Goal: Navigation & Orientation: Find specific page/section

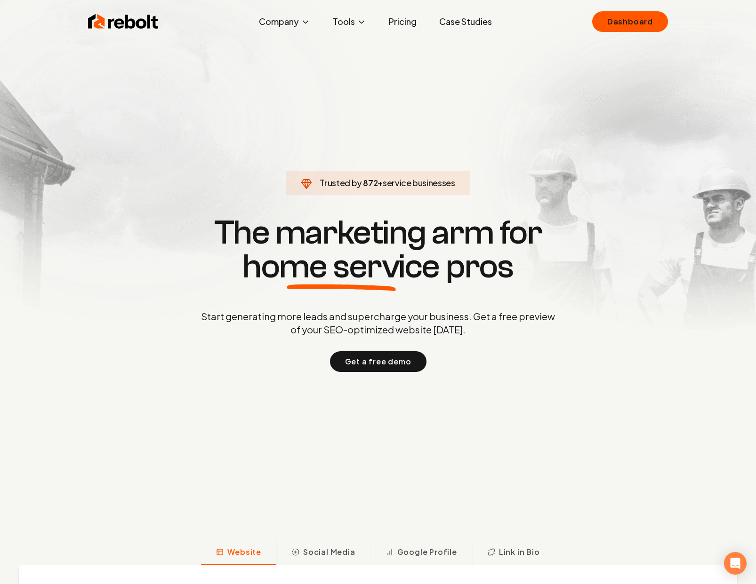
click at [637, 34] on div "Rebolt Company About Blog Jobs Tools Google Review QR Code Generator Google Bus…" at bounding box center [378, 22] width 602 height 28
click at [637, 23] on link "Dashboard" at bounding box center [630, 21] width 76 height 21
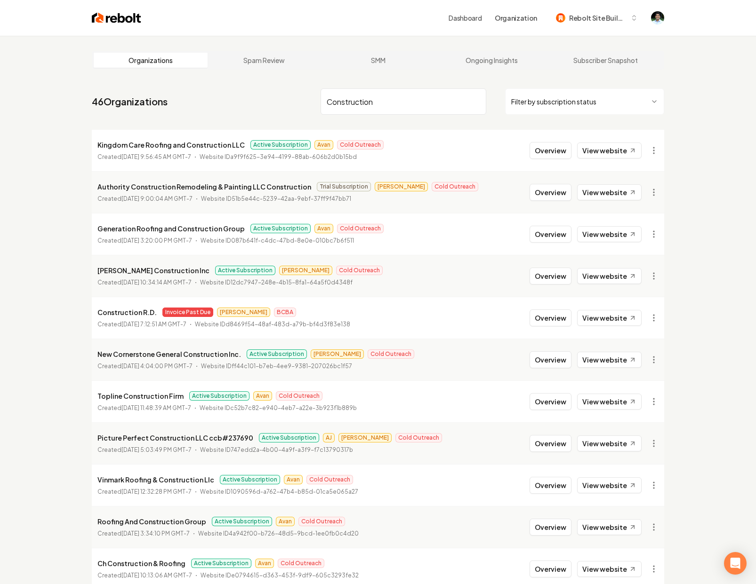
click at [357, 109] on input "Construction" at bounding box center [403, 101] width 166 height 26
click at [388, 95] on input "Construction" at bounding box center [403, 101] width 166 height 26
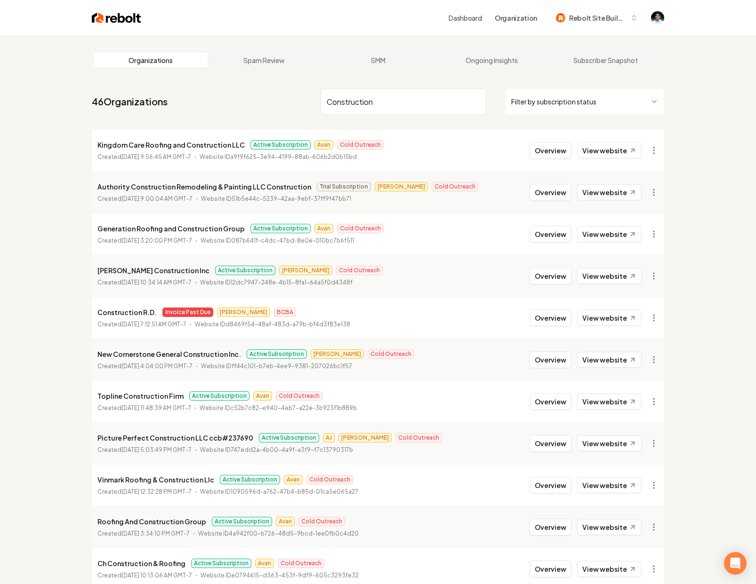
click at [388, 95] on input "Construction" at bounding box center [403, 101] width 166 height 26
type input "Western"
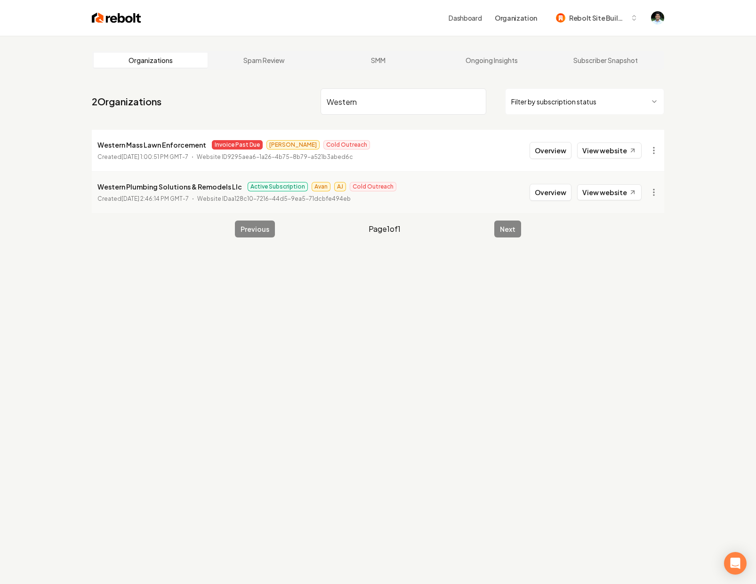
click at [386, 101] on input "Western" at bounding box center [403, 101] width 166 height 26
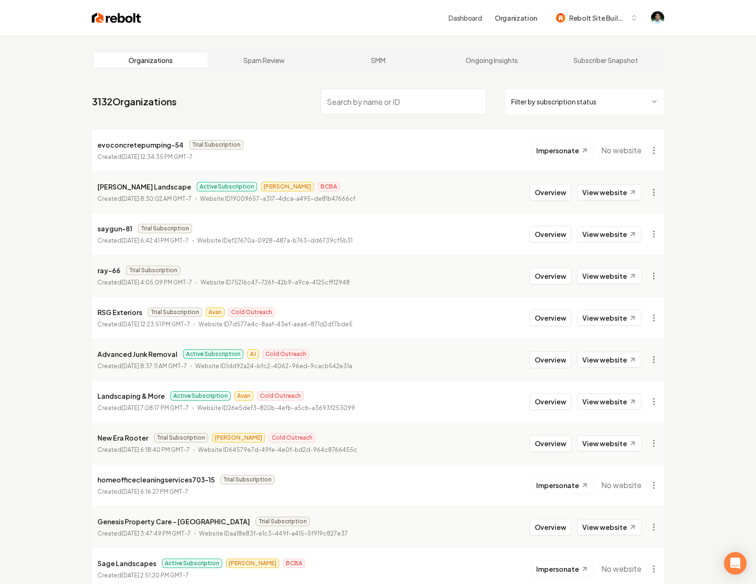
click at [122, 186] on p "Tommie Johnnie Landscape" at bounding box center [144, 186] width 94 height 11
click at [141, 186] on p "Tommie Johnnie Landscape" at bounding box center [144, 186] width 94 height 11
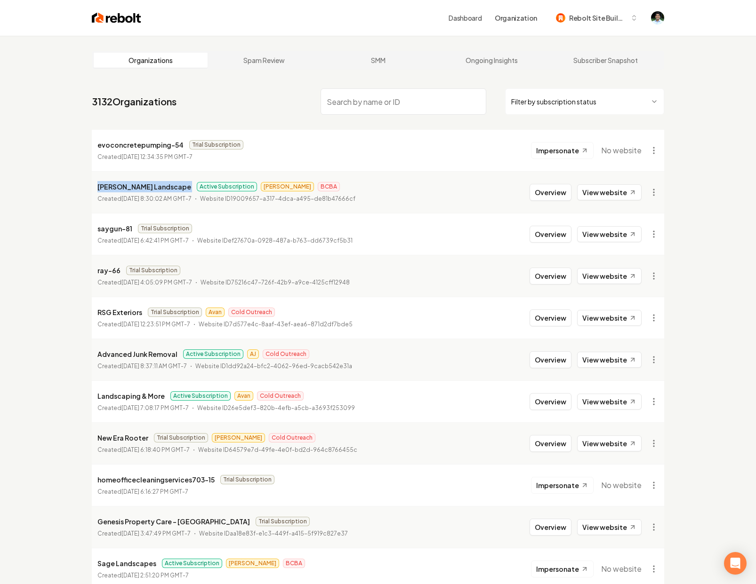
click at [141, 186] on p "Tommie Johnnie Landscape" at bounding box center [144, 186] width 94 height 11
click at [350, 102] on input "search" at bounding box center [403, 101] width 166 height 26
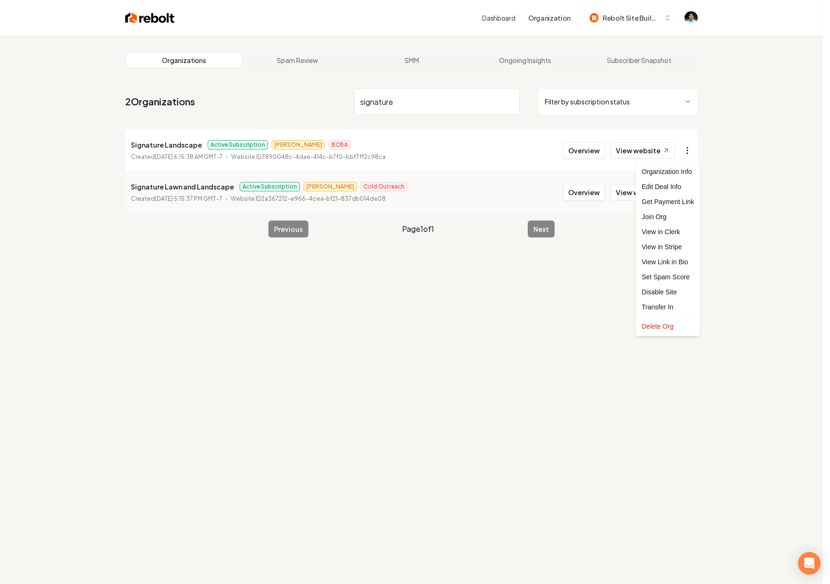
click at [696, 150] on html "Dashboard Organization Rebolt Site Builder Organizations Spam Review SMM Ongoin…" at bounding box center [415, 292] width 830 height 584
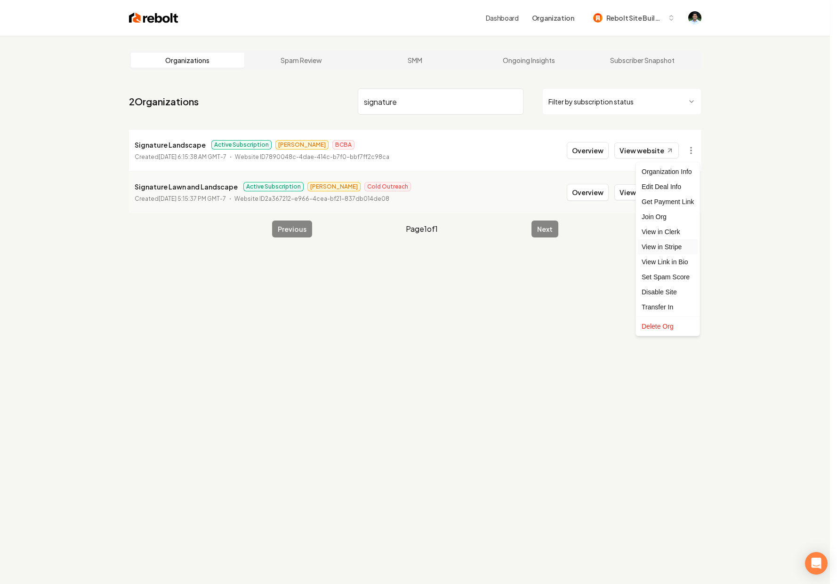
click at [676, 252] on link "View in Stripe" at bounding box center [668, 247] width 60 height 15
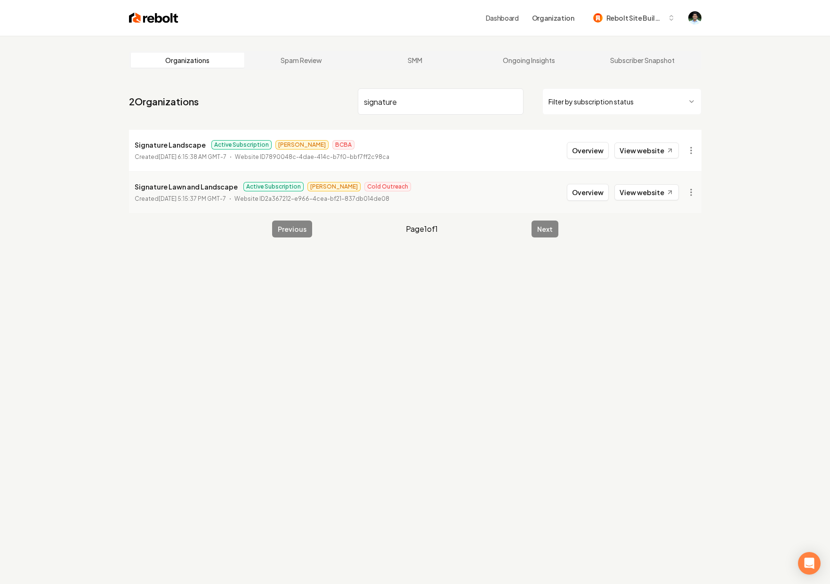
click at [404, 103] on input "signature" at bounding box center [441, 101] width 166 height 26
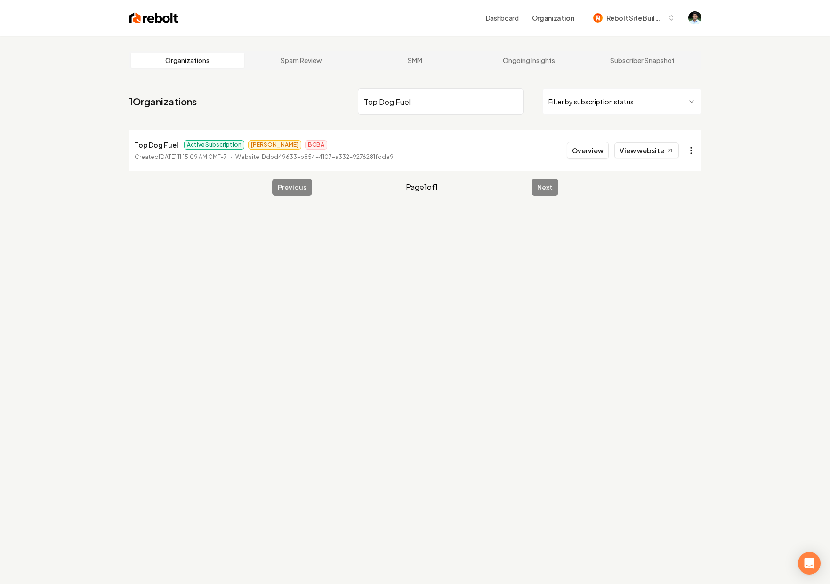
type input "Top Dog Fuel"
click at [689, 153] on html "Dashboard Organization Rebolt Site Builder Organizations Spam Review SMM Ongoin…" at bounding box center [415, 292] width 830 height 584
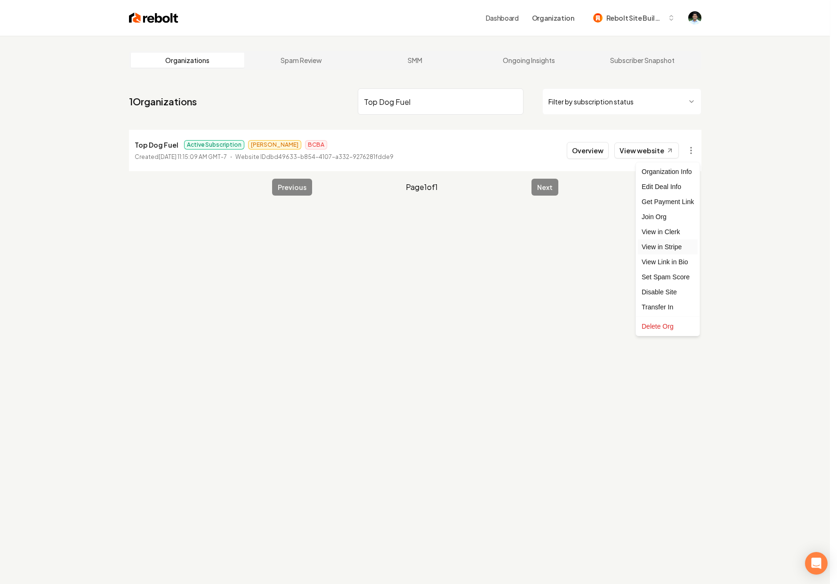
click at [666, 247] on link "View in Stripe" at bounding box center [668, 247] width 60 height 15
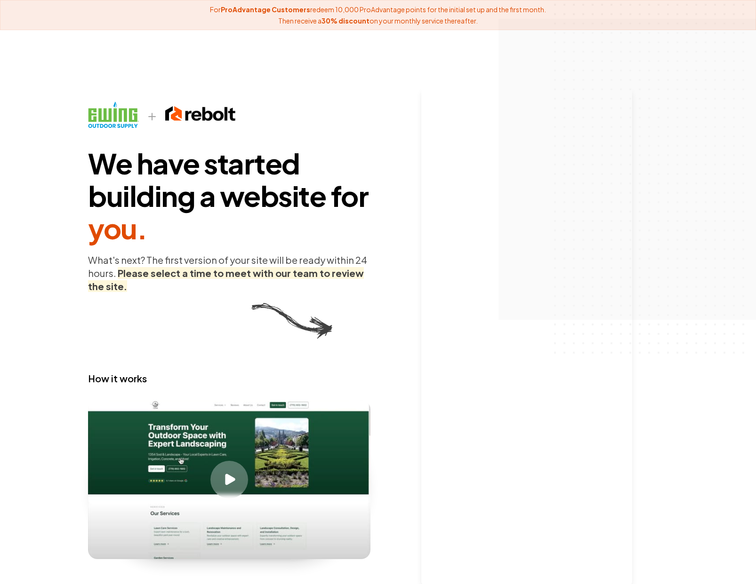
click at [676, 341] on main "We have started building a website for you . What's next? The first version of …" at bounding box center [378, 367] width 602 height 560
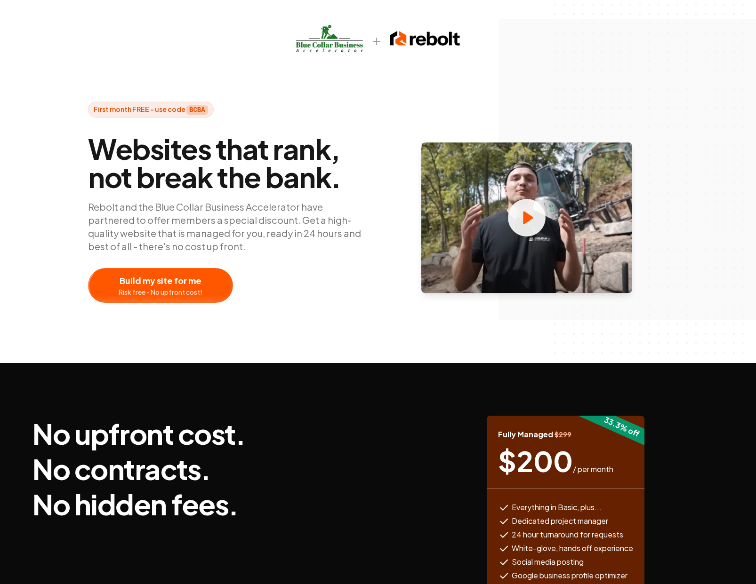
click at [437, 129] on div "First month FREE - use code BCBA Websites that rank, not break the bank. Rebolt…" at bounding box center [378, 202] width 602 height 201
